Goal: Find specific page/section: Find specific page/section

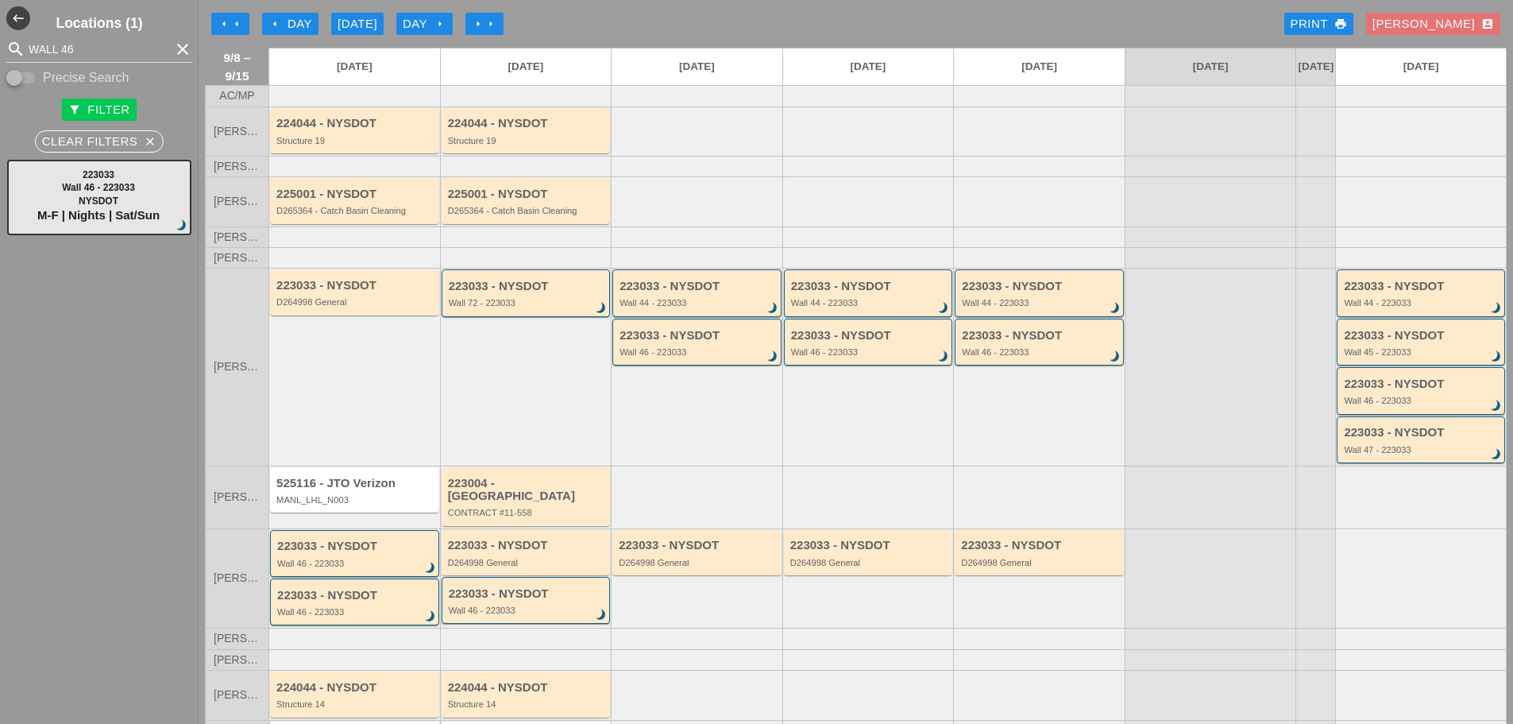
scroll to position [99, 0]
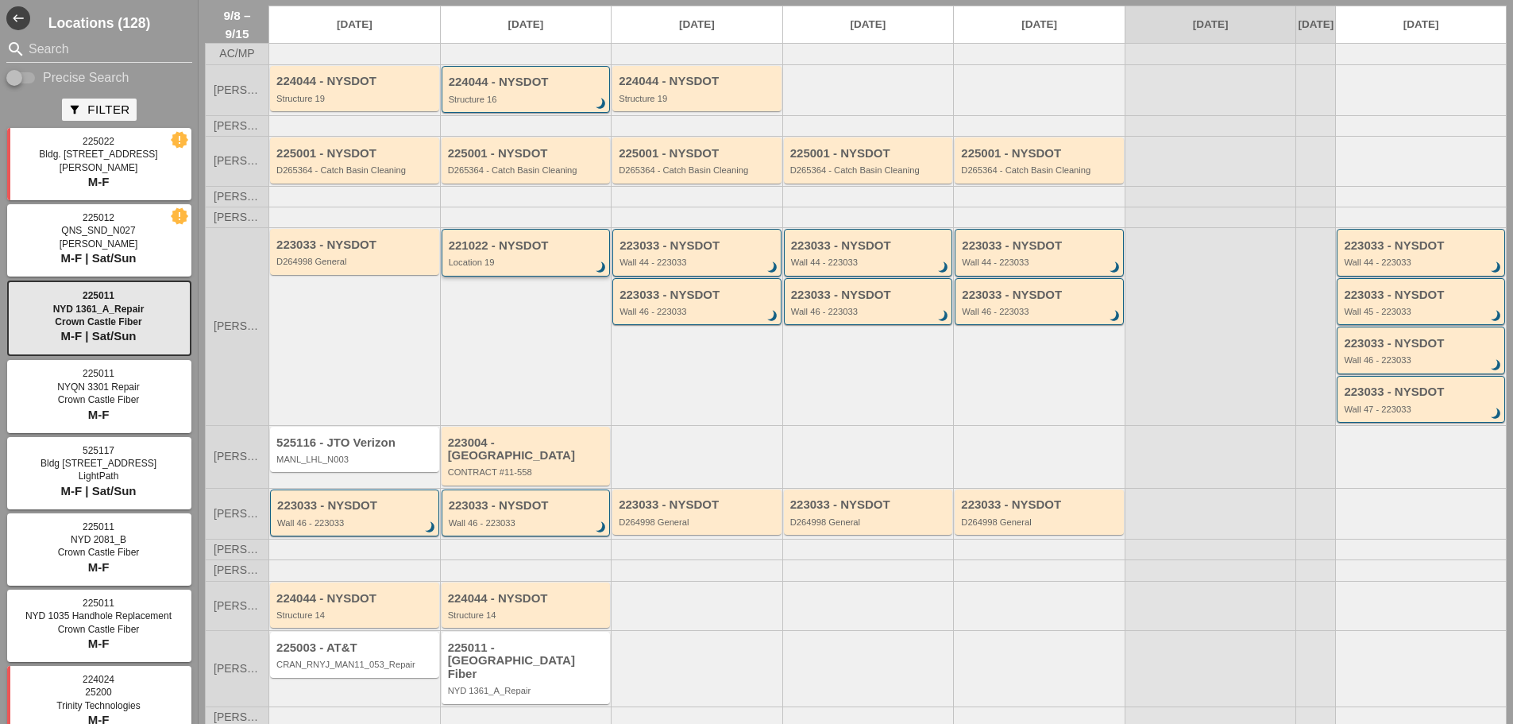
scroll to position [64, 0]
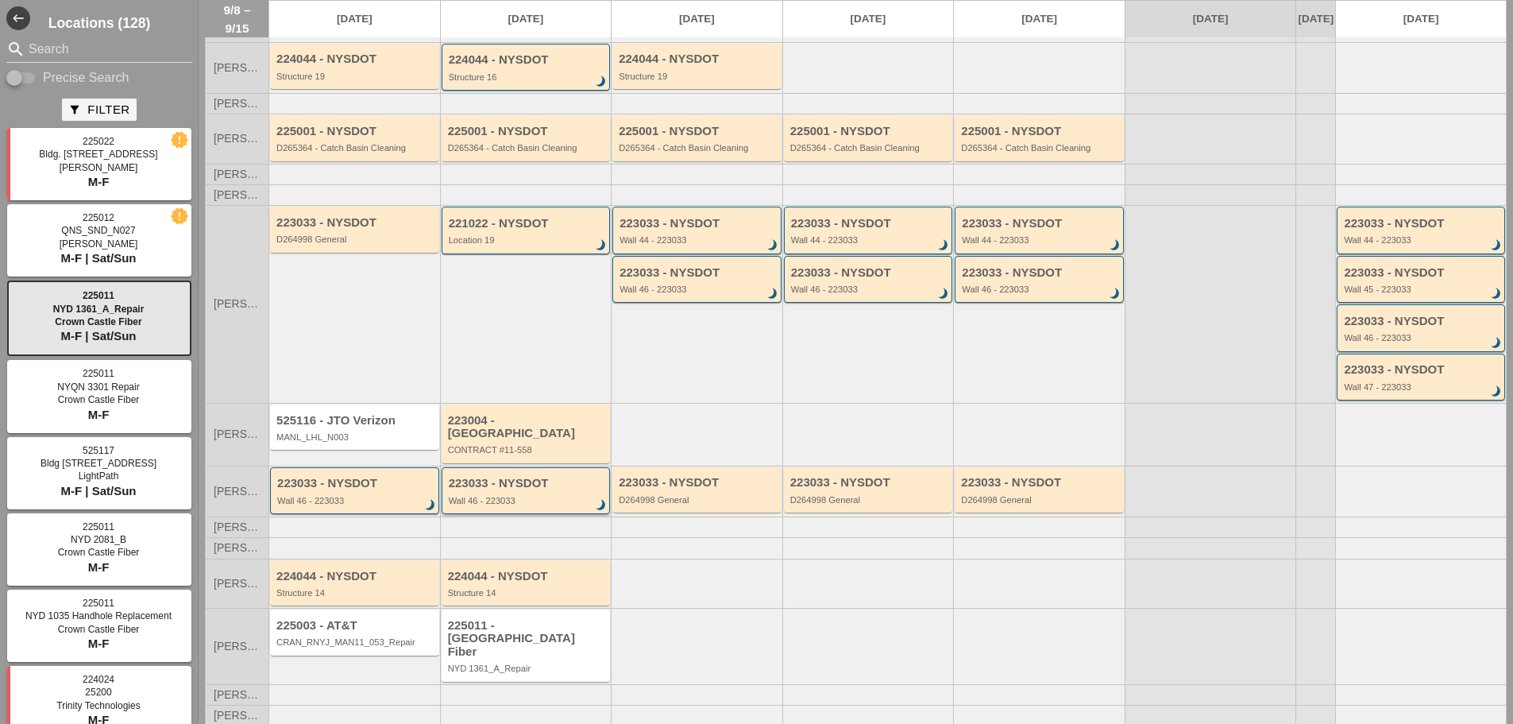
click at [507, 489] on div "223033 - NYSDOT Wall 46 - 223033 brightness_3" at bounding box center [527, 491] width 157 height 29
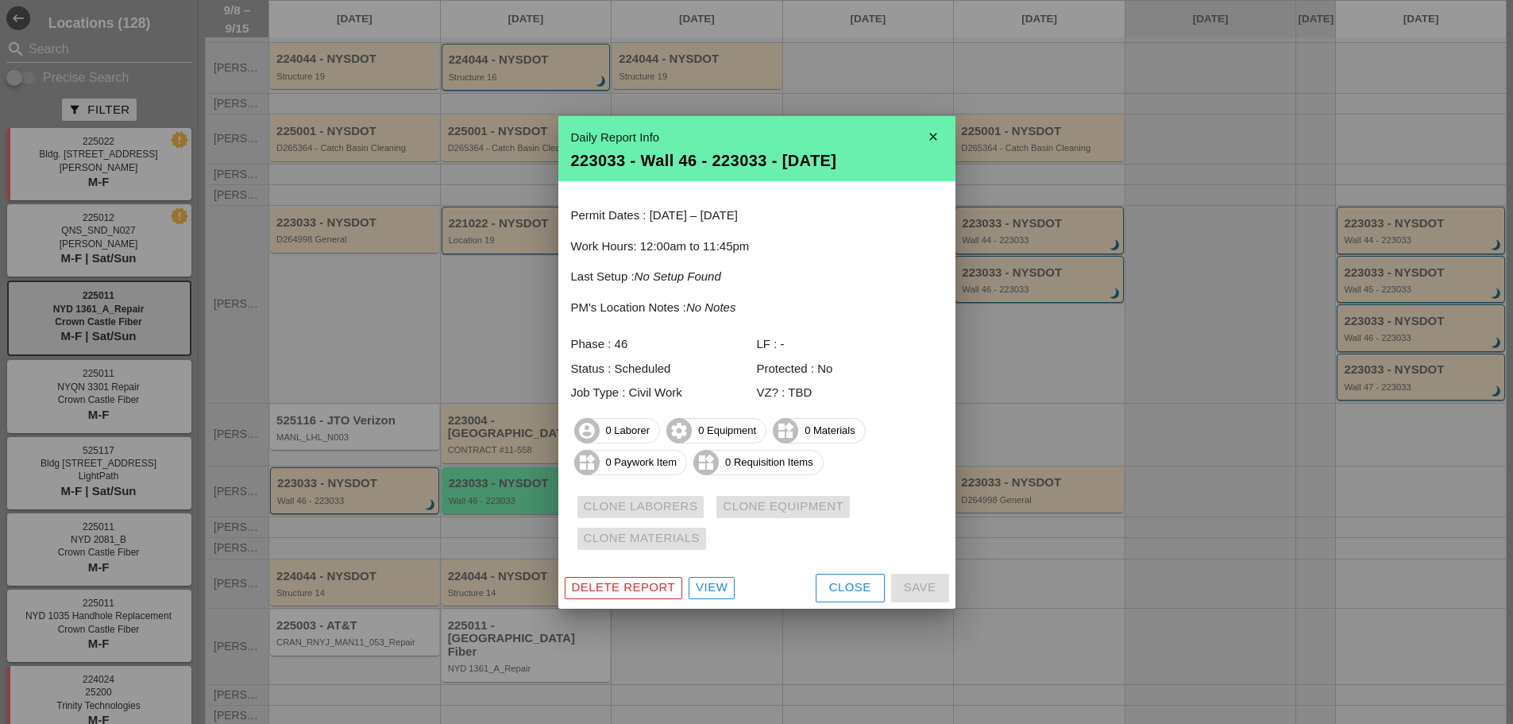
click at [879, 585] on button "Close" at bounding box center [850, 588] width 69 height 29
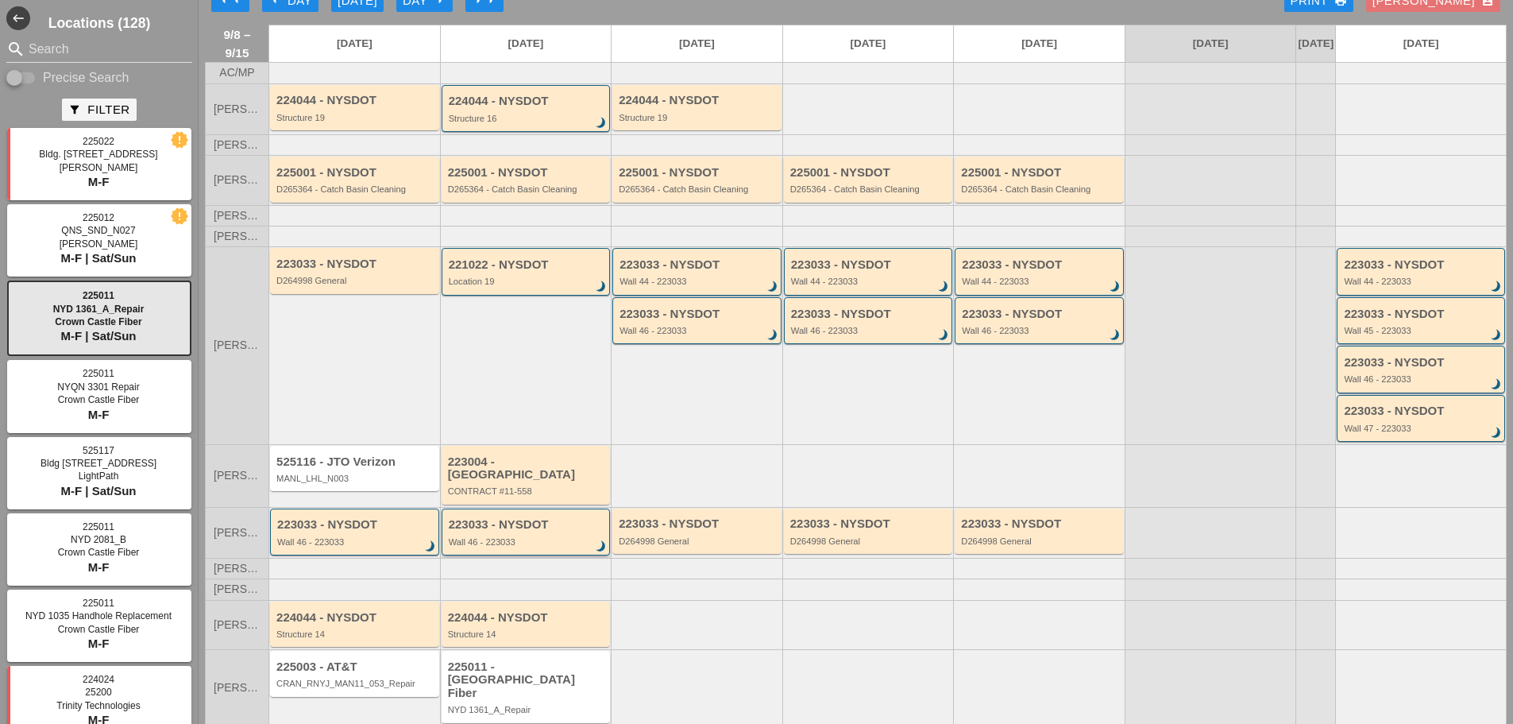
scroll to position [0, 0]
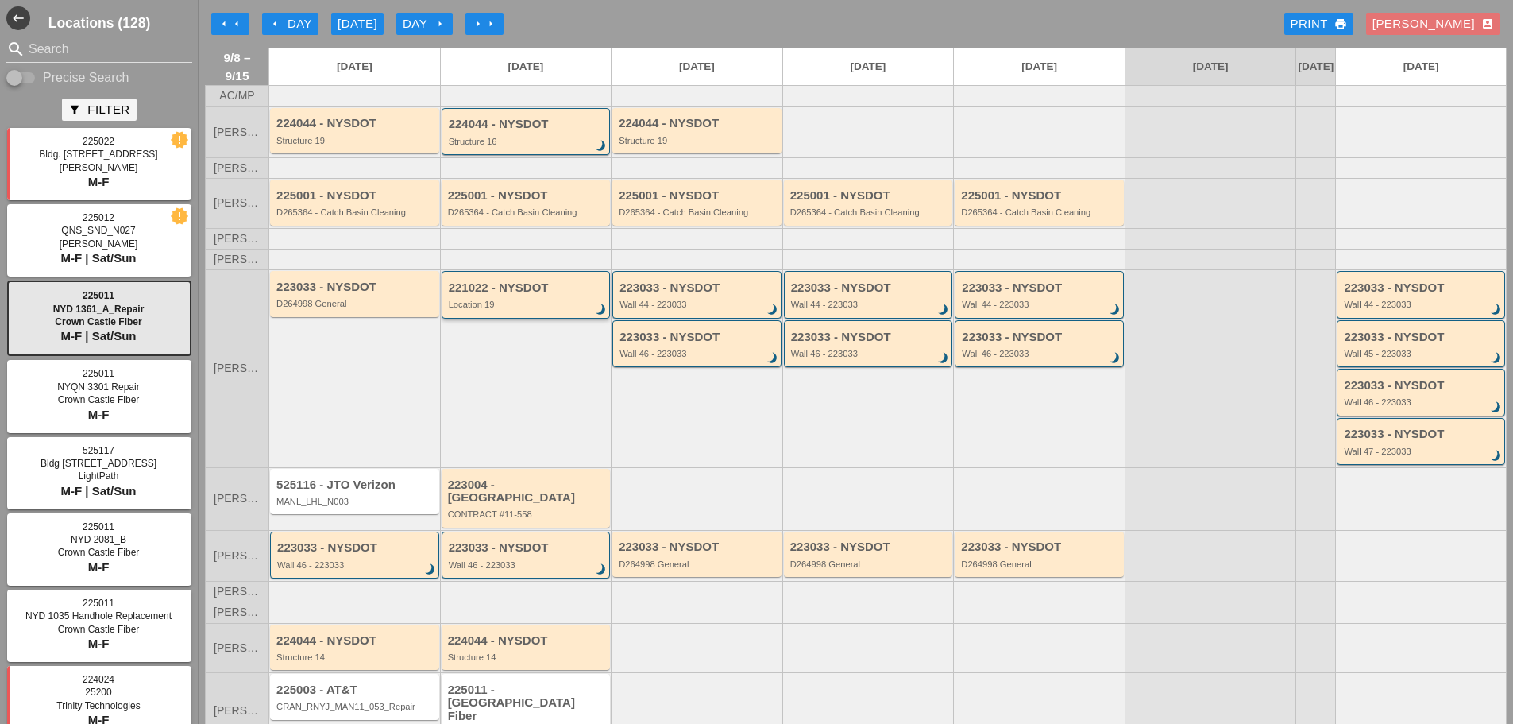
click at [504, 295] on div "221022 - NYSDOT" at bounding box center [527, 288] width 157 height 14
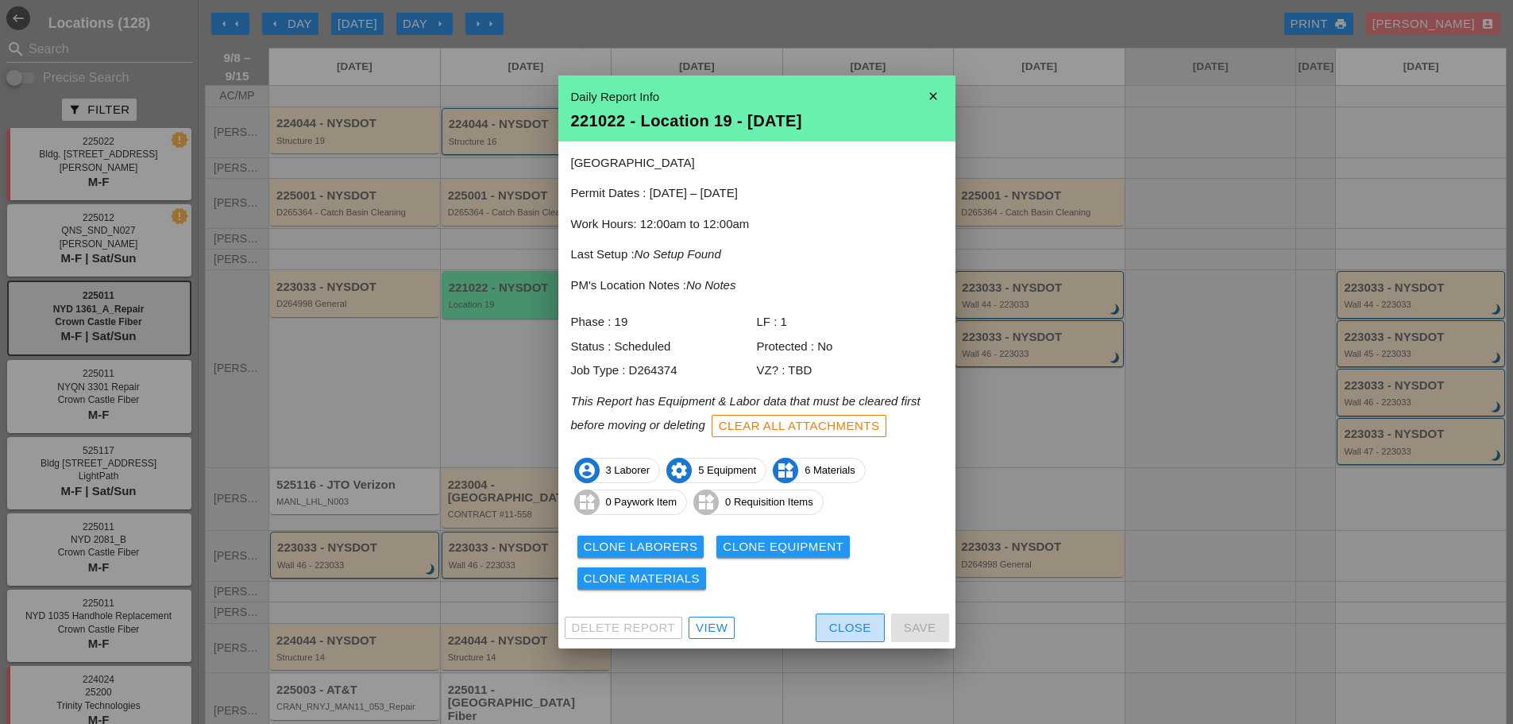
drag, startPoint x: 843, startPoint y: 631, endPoint x: 834, endPoint y: 624, distance: 10.8
click at [843, 630] on div "Close" at bounding box center [850, 628] width 42 height 18
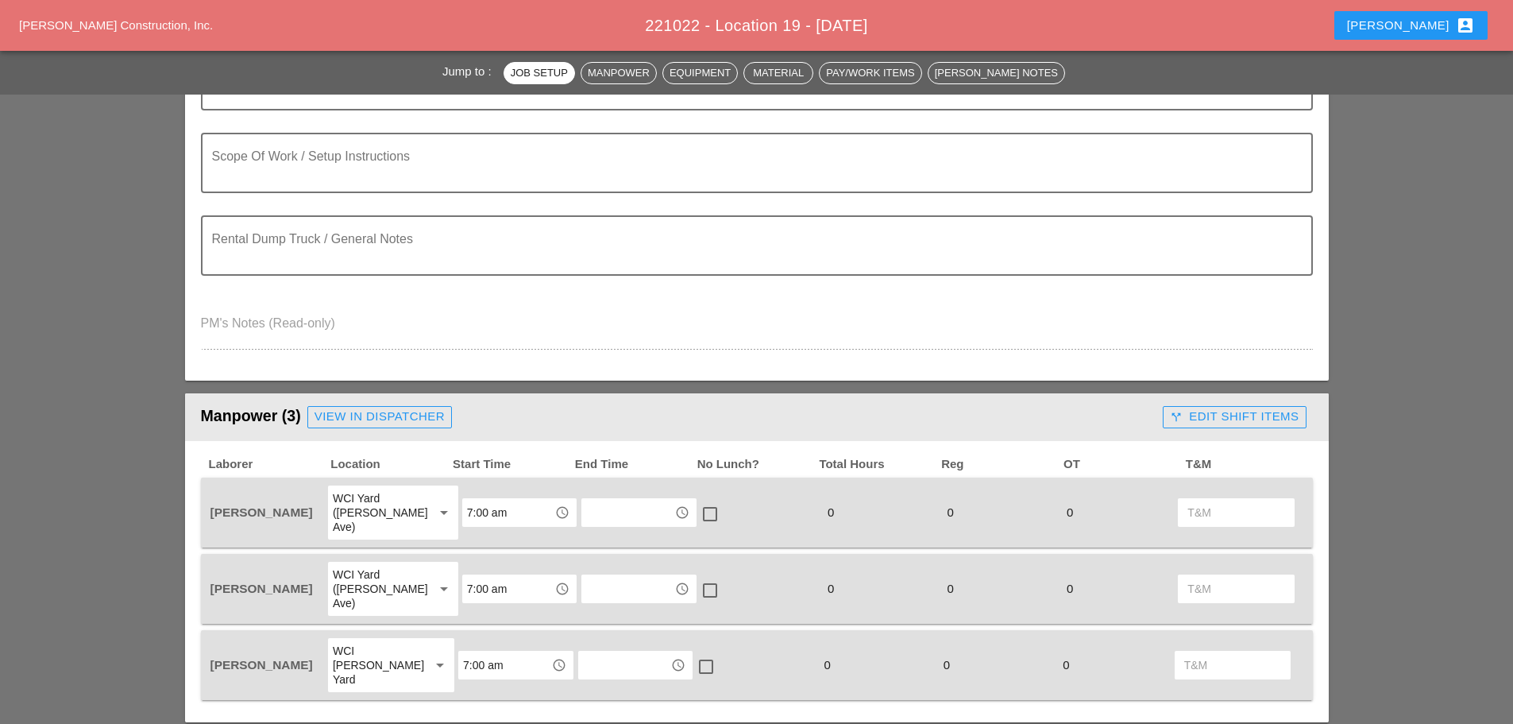
scroll to position [397, 0]
